Goal: Information Seeking & Learning: Check status

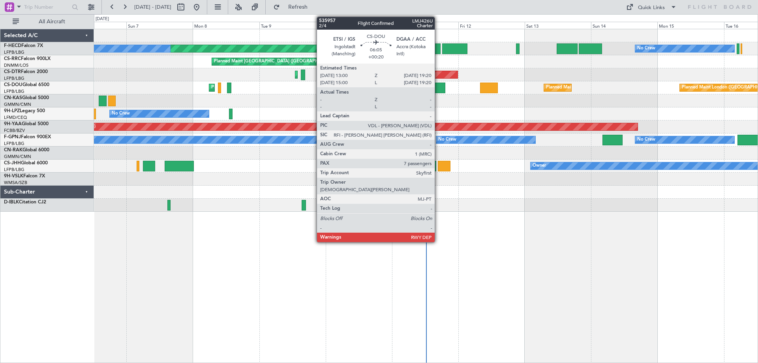
click at [439, 92] on div at bounding box center [437, 88] width 18 height 11
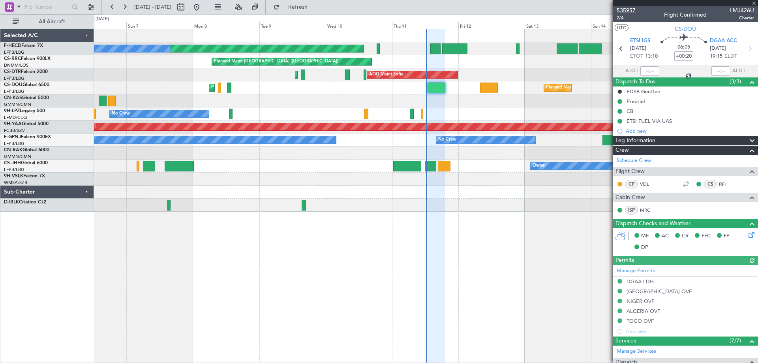
click at [632, 12] on span "535957" at bounding box center [626, 10] width 19 height 8
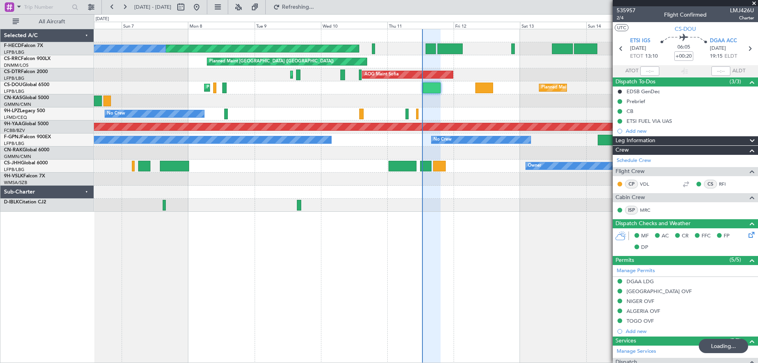
click at [304, 85] on div "Planned Maint [GEOGRAPHIC_DATA] ([GEOGRAPHIC_DATA]) No Crew No Crew Planned Mai…" at bounding box center [426, 120] width 664 height 182
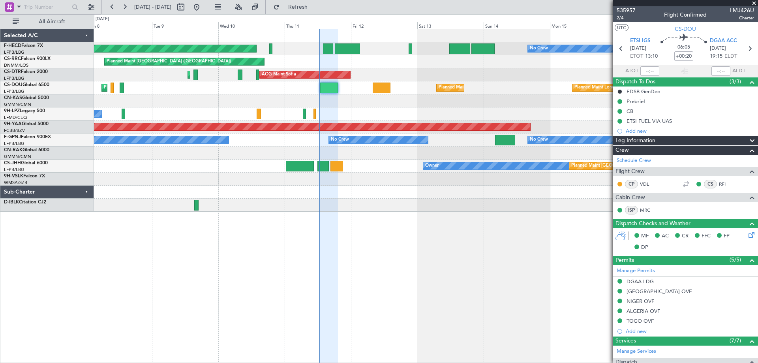
click at [373, 66] on div "Planned Maint [GEOGRAPHIC_DATA] ([GEOGRAPHIC_DATA])" at bounding box center [426, 61] width 664 height 13
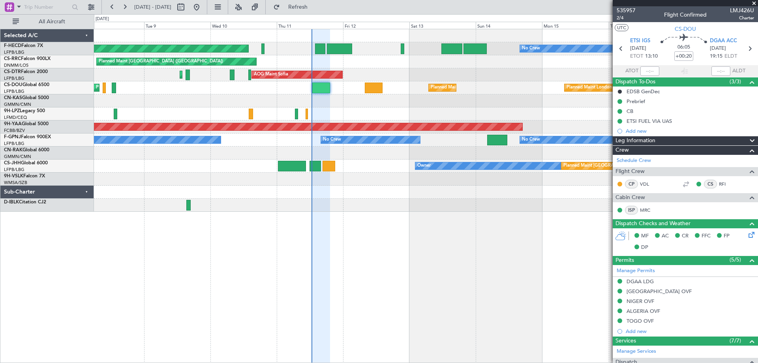
click at [306, 93] on div "Planned Maint [GEOGRAPHIC_DATA] ([GEOGRAPHIC_DATA]) No Crew No Crew No Crew Pla…" at bounding box center [426, 120] width 664 height 182
